Goal: Information Seeking & Learning: Learn about a topic

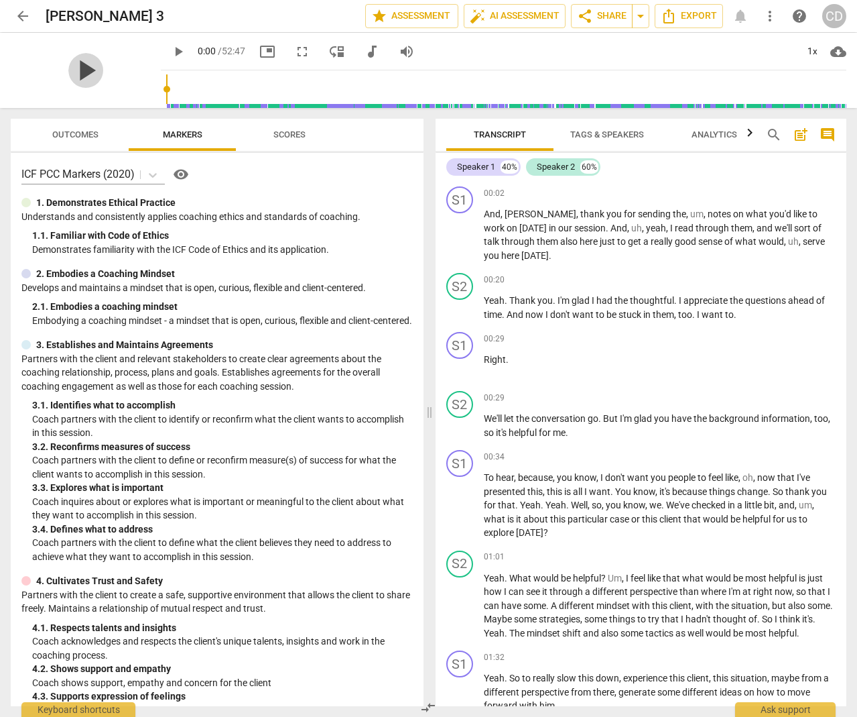
click at [76, 69] on span "play_arrow" at bounding box center [85, 70] width 35 height 35
click at [459, 199] on div "S1" at bounding box center [460, 199] width 27 height 27
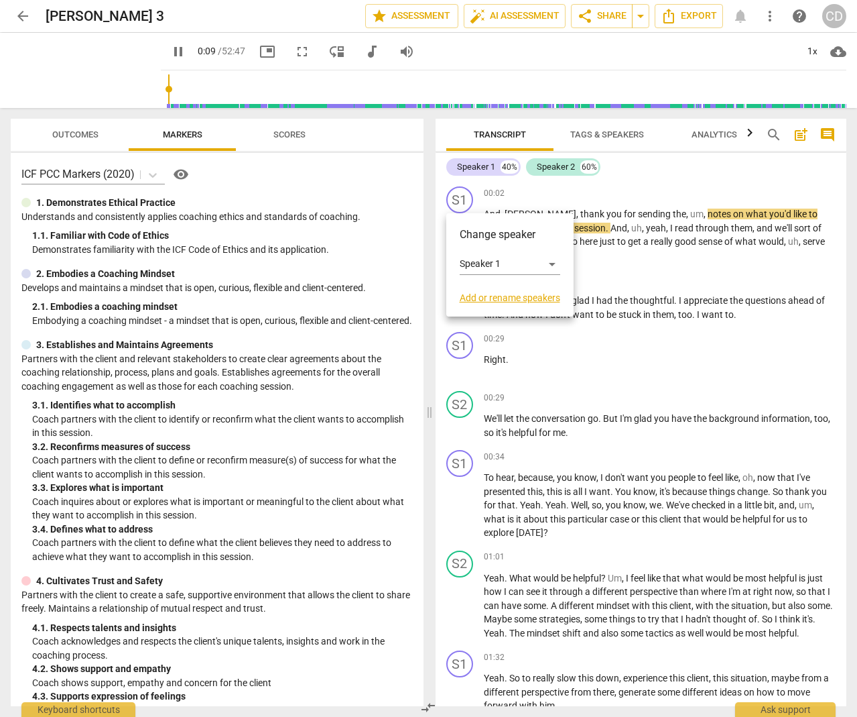
click at [158, 50] on div at bounding box center [428, 358] width 857 height 717
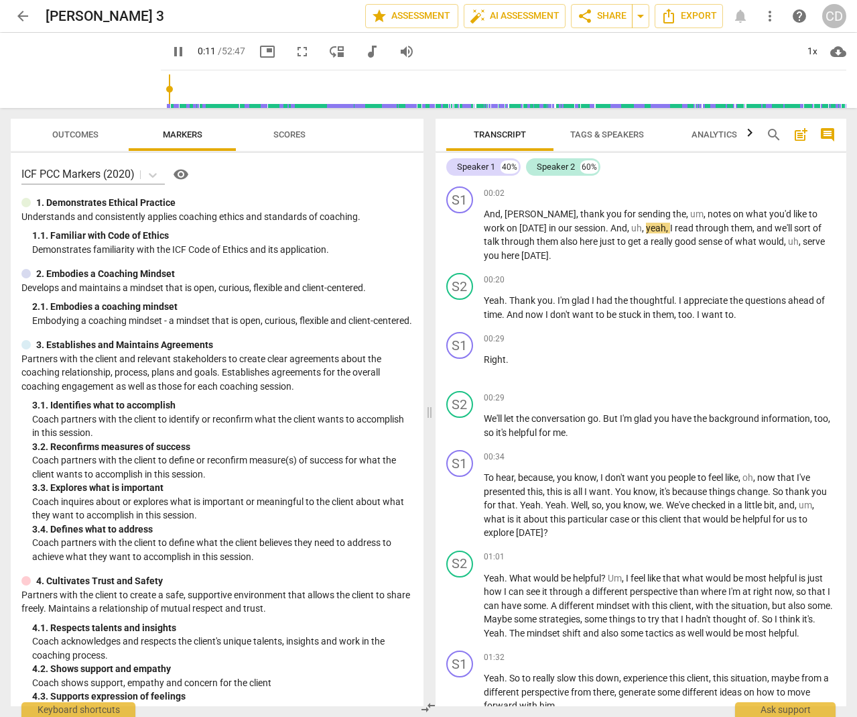
click at [170, 54] on span "pause" at bounding box center [178, 52] width 16 height 16
type input "12"
click at [457, 200] on div "S1" at bounding box center [460, 199] width 27 height 27
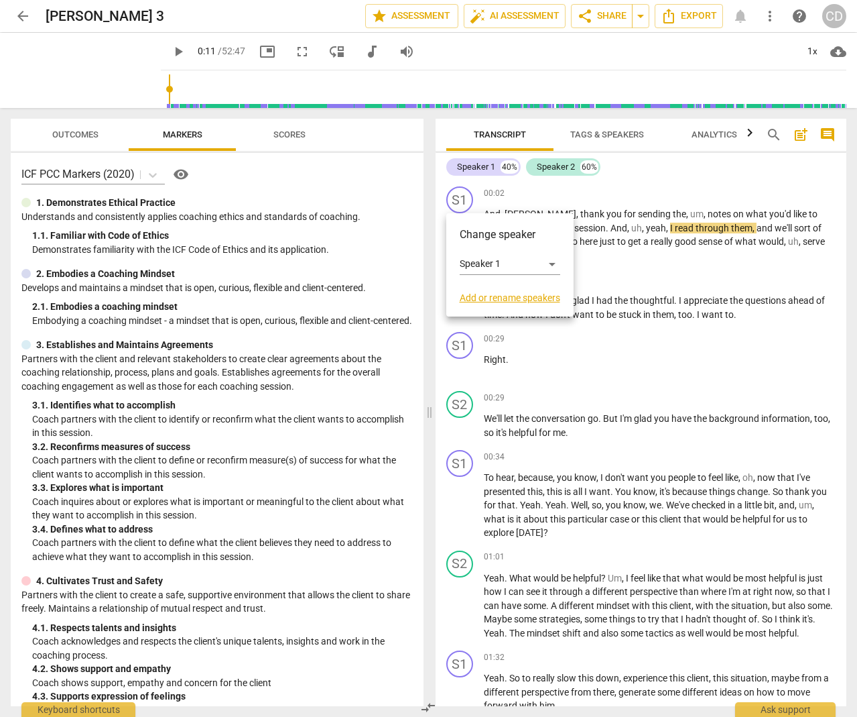
click at [485, 298] on link "Add or rename speakers" at bounding box center [510, 297] width 101 height 11
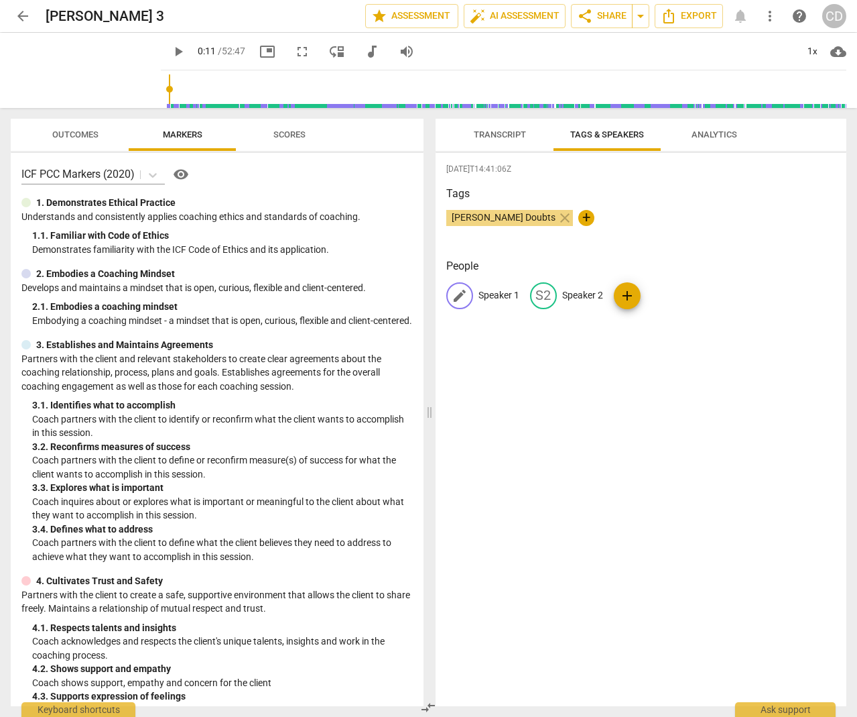
click at [461, 297] on span "edit" at bounding box center [460, 296] width 16 height 16
type input "[PERSON_NAME]"
click at [574, 339] on div "[DATE]T14:41:06Z Tags [PERSON_NAME] Doubts close + People edit [PERSON_NAME] de…" at bounding box center [642, 429] width 412 height 553
click at [567, 298] on span "edit" at bounding box center [575, 296] width 16 height 16
type input "[PERSON_NAME]"
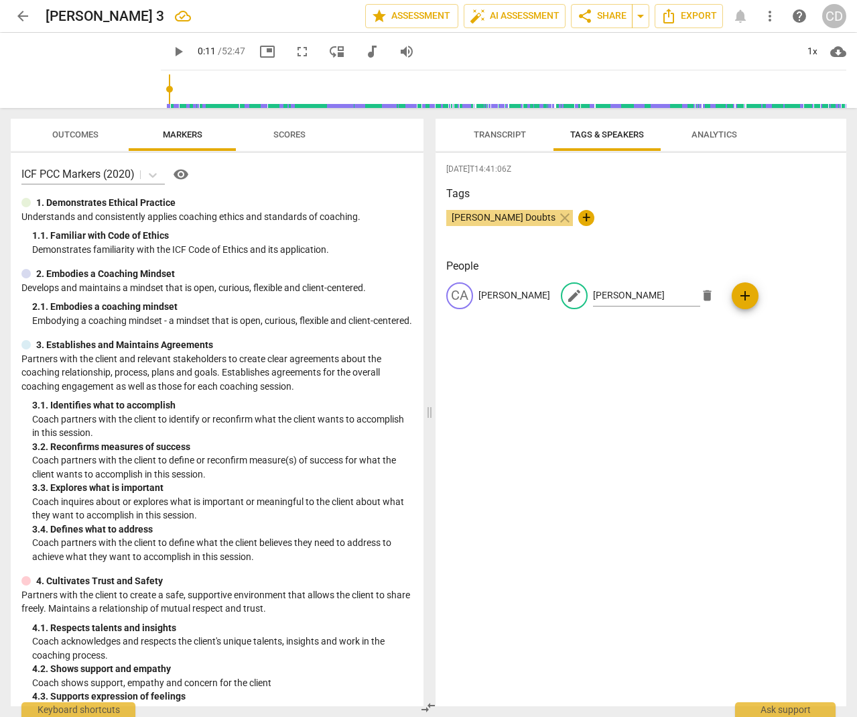
click at [576, 350] on div "[DATE]T14:41:06Z Tags [PERSON_NAME] Doubts close + People CA [PERSON_NAME] edit…" at bounding box center [642, 429] width 412 height 553
click at [501, 135] on span "Transcript" at bounding box center [500, 134] width 52 height 10
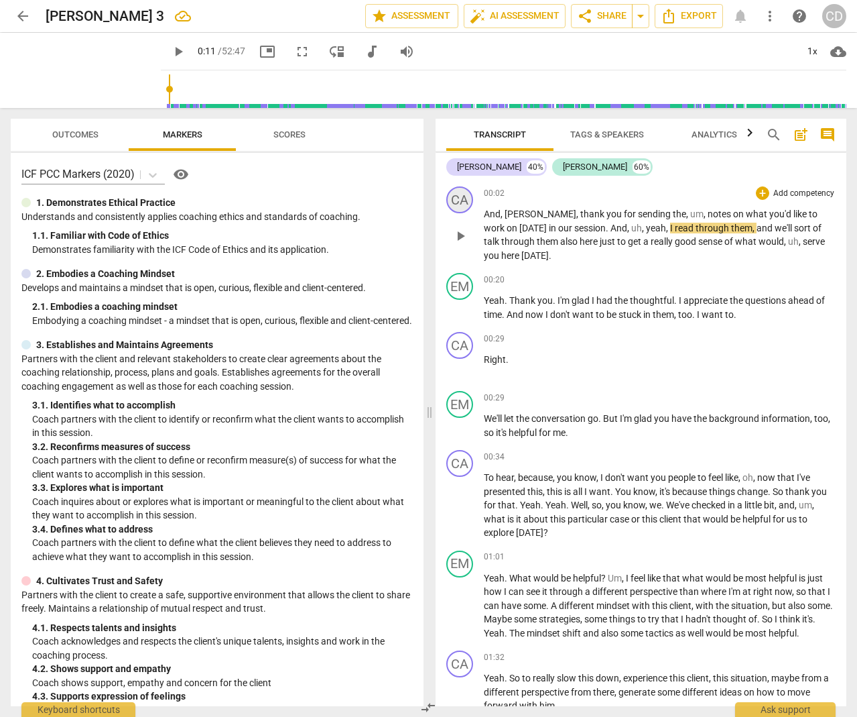
click at [462, 204] on div "CA" at bounding box center [460, 199] width 27 height 27
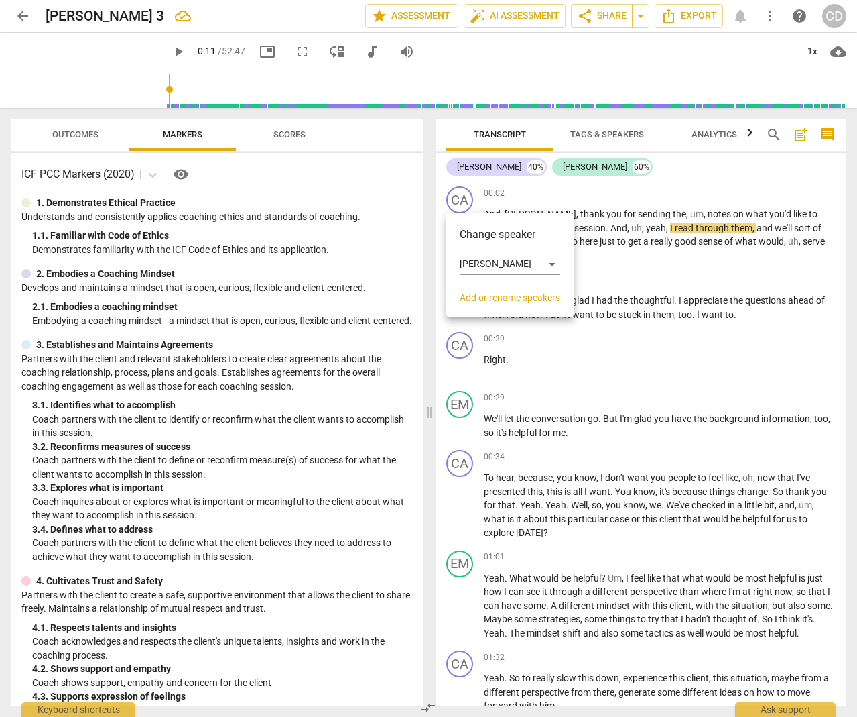
click at [591, 286] on div at bounding box center [428, 358] width 857 height 717
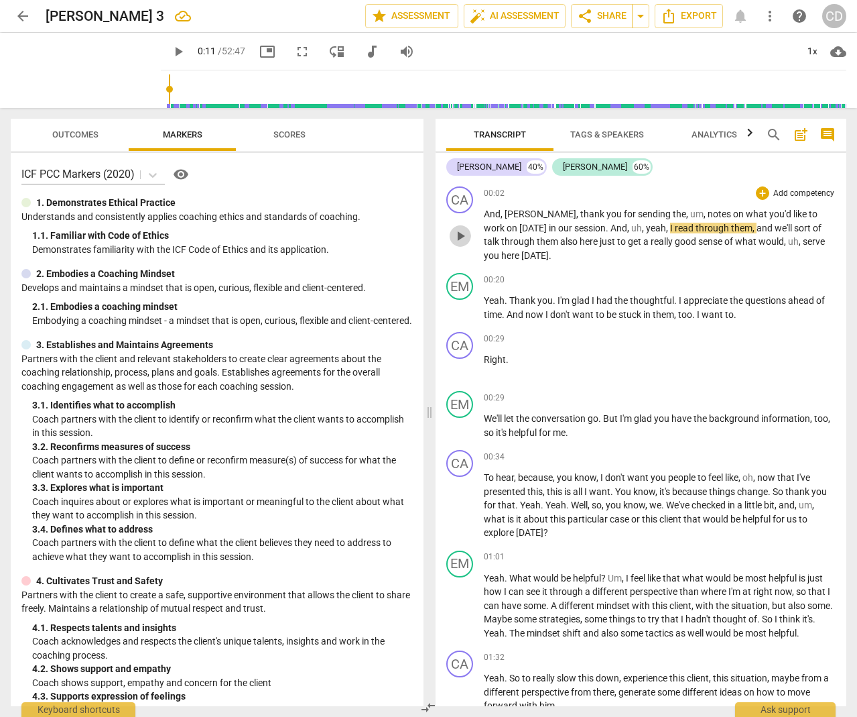
click at [461, 235] on span "play_arrow" at bounding box center [461, 236] width 16 height 16
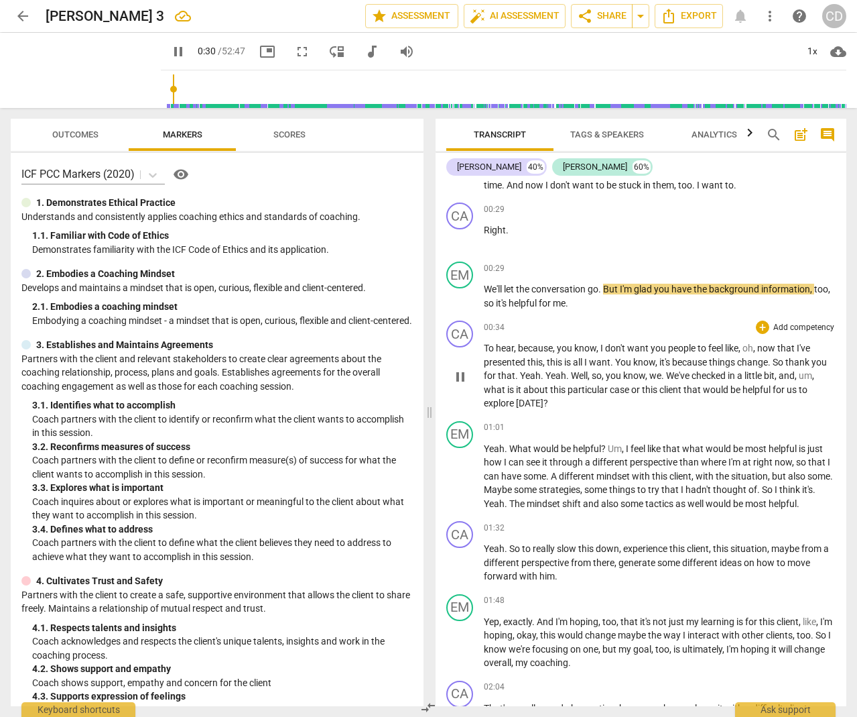
scroll to position [130, 0]
click at [457, 379] on span "pause" at bounding box center [461, 376] width 16 height 16
type input "37"
click at [489, 343] on span "To" at bounding box center [490, 347] width 12 height 11
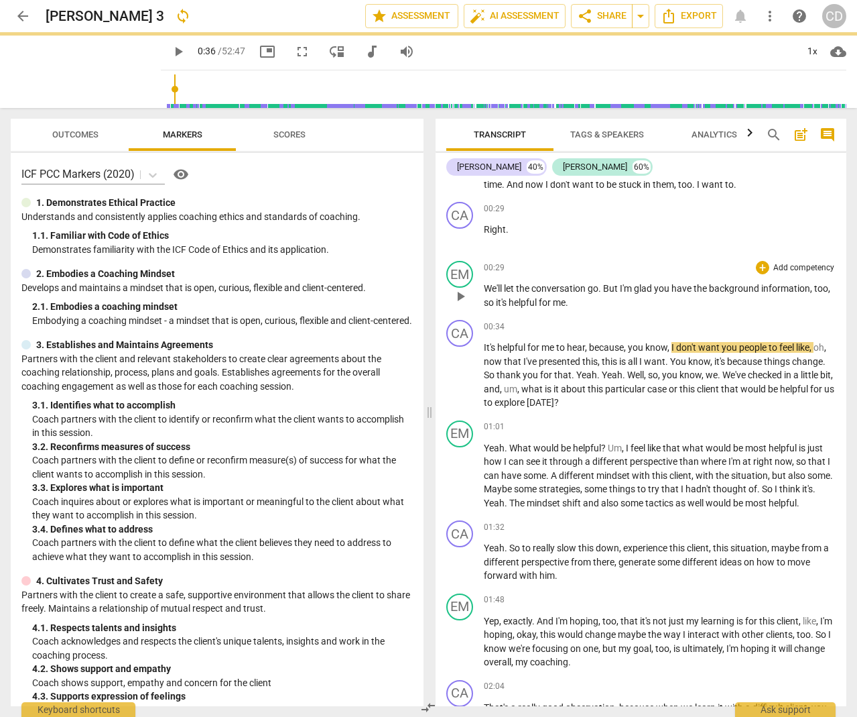
click at [553, 305] on span "for" at bounding box center [546, 302] width 14 height 11
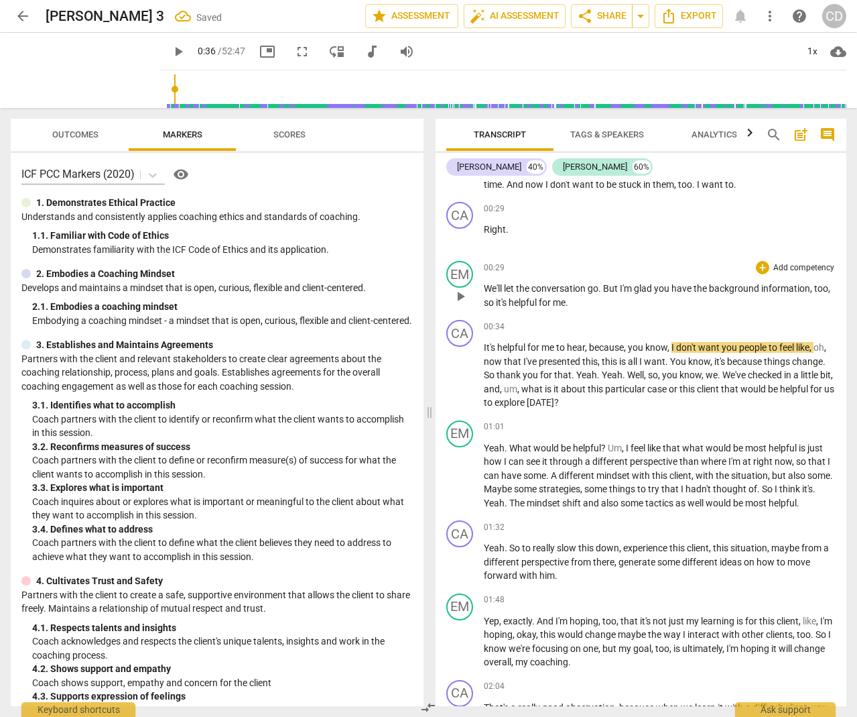
click at [569, 300] on span "." at bounding box center [567, 302] width 3 height 11
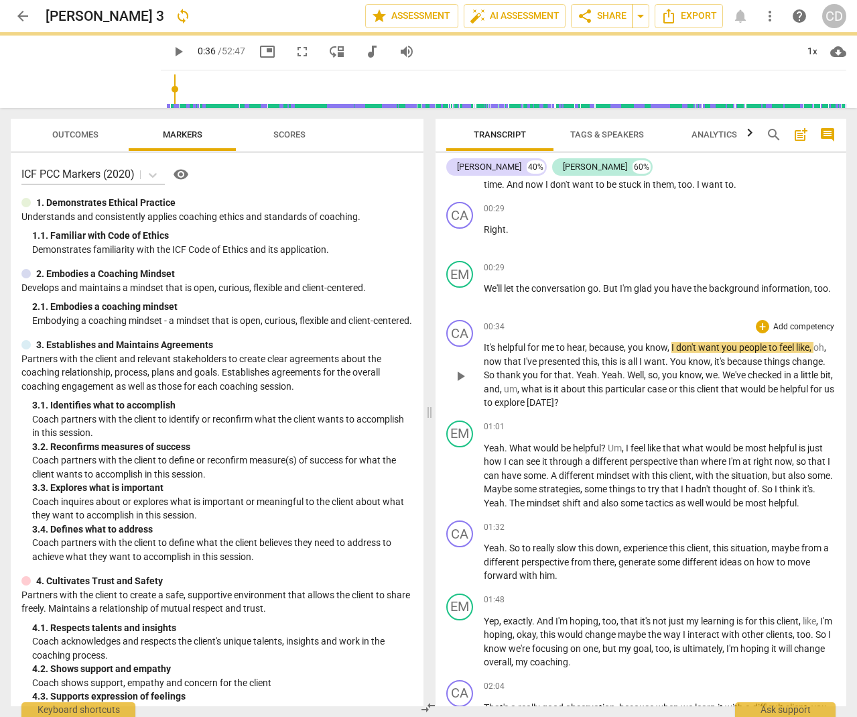
drag, startPoint x: 644, startPoint y: 391, endPoint x: 644, endPoint y: 381, distance: 10.1
click at [605, 390] on span "this" at bounding box center [596, 388] width 17 height 11
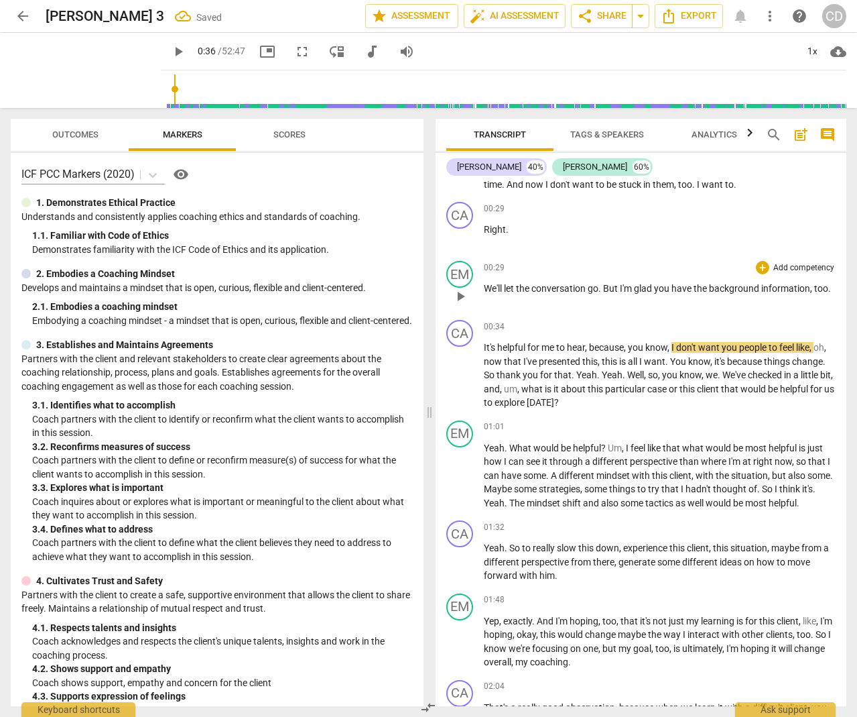
click at [468, 294] on span "play_arrow" at bounding box center [461, 296] width 16 height 16
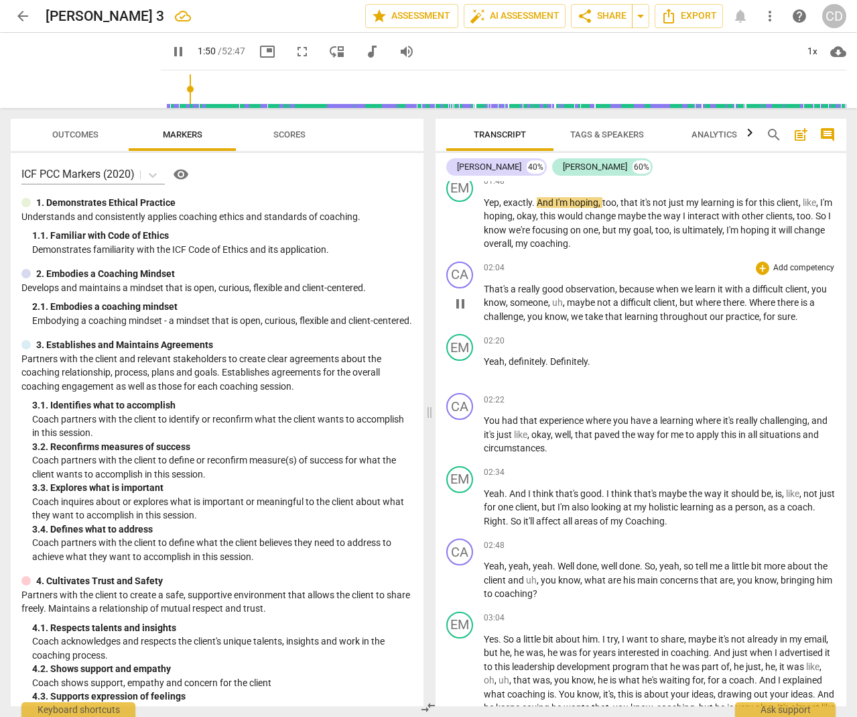
scroll to position [528, 0]
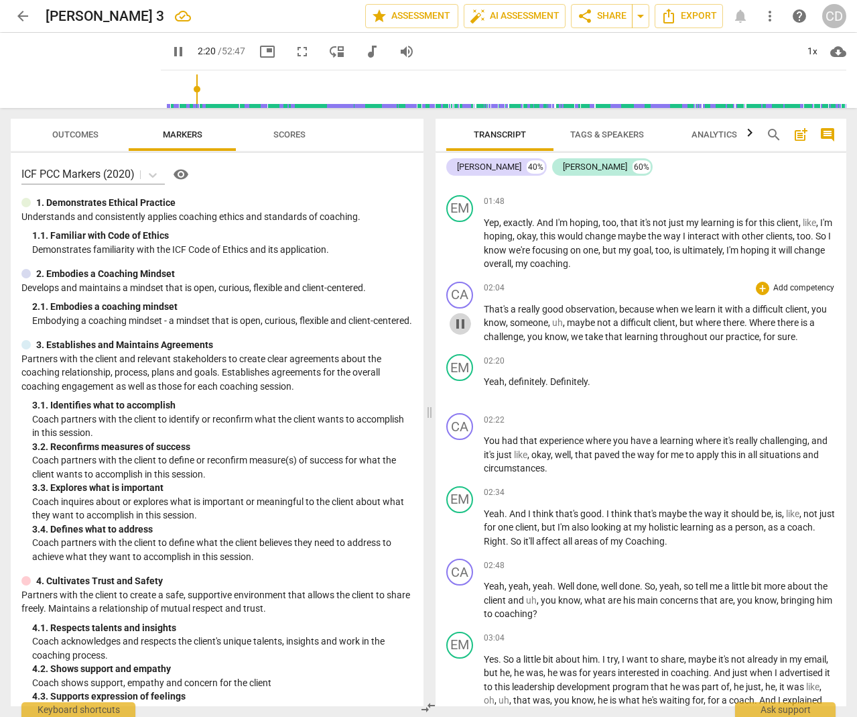
click at [463, 318] on span "pause" at bounding box center [461, 324] width 16 height 16
type input "140"
click at [778, 317] on span "Where" at bounding box center [764, 322] width 28 height 11
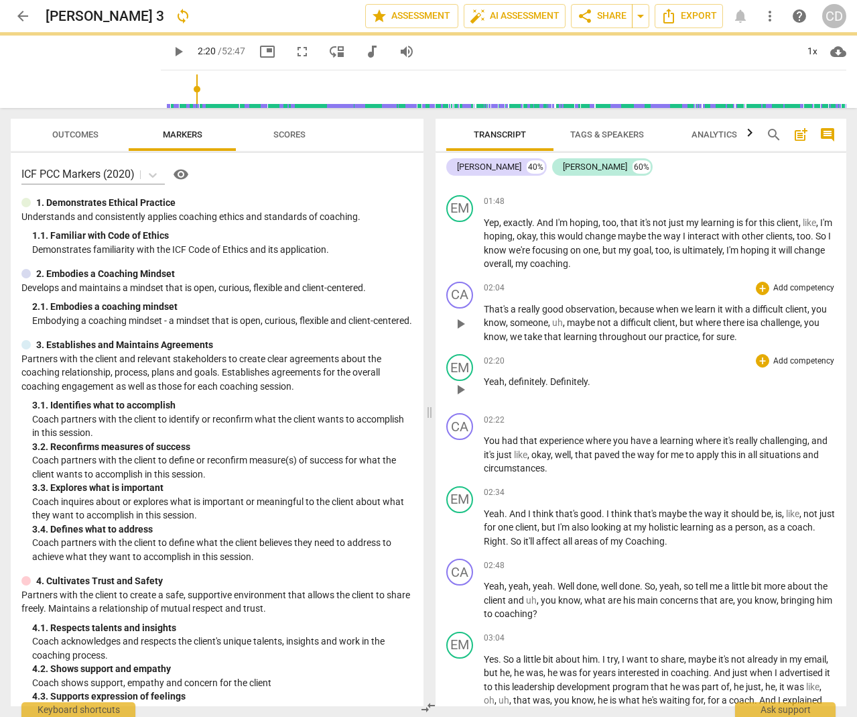
click at [800, 357] on p "Add competency" at bounding box center [804, 361] width 64 height 12
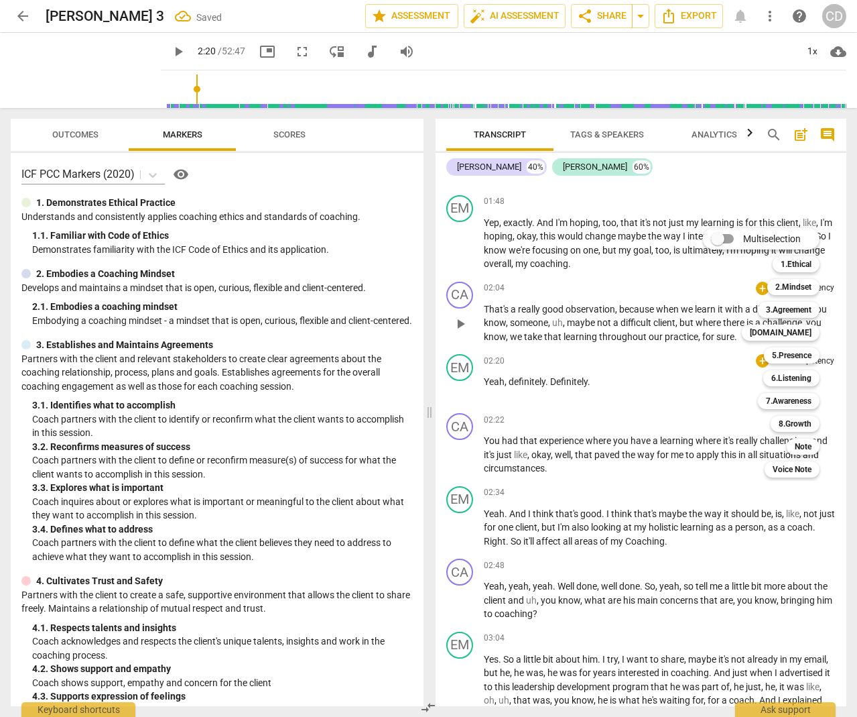
click at [666, 353] on div at bounding box center [428, 358] width 857 height 717
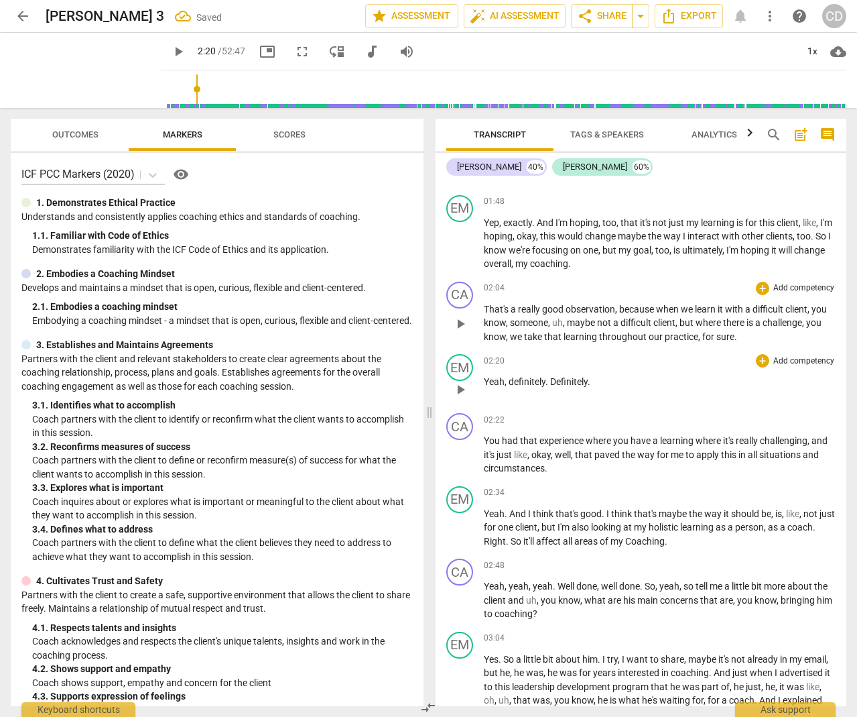
click at [458, 381] on span "play_arrow" at bounding box center [461, 389] width 16 height 16
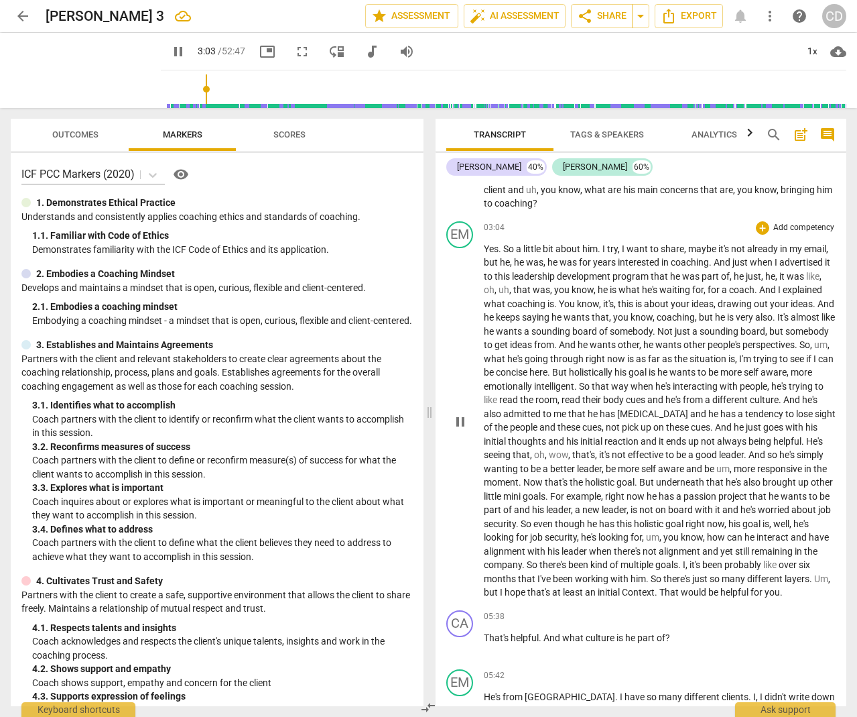
scroll to position [939, 0]
click at [456, 416] on span "pause" at bounding box center [461, 421] width 16 height 16
type input "194"
